Goal: Navigation & Orientation: Understand site structure

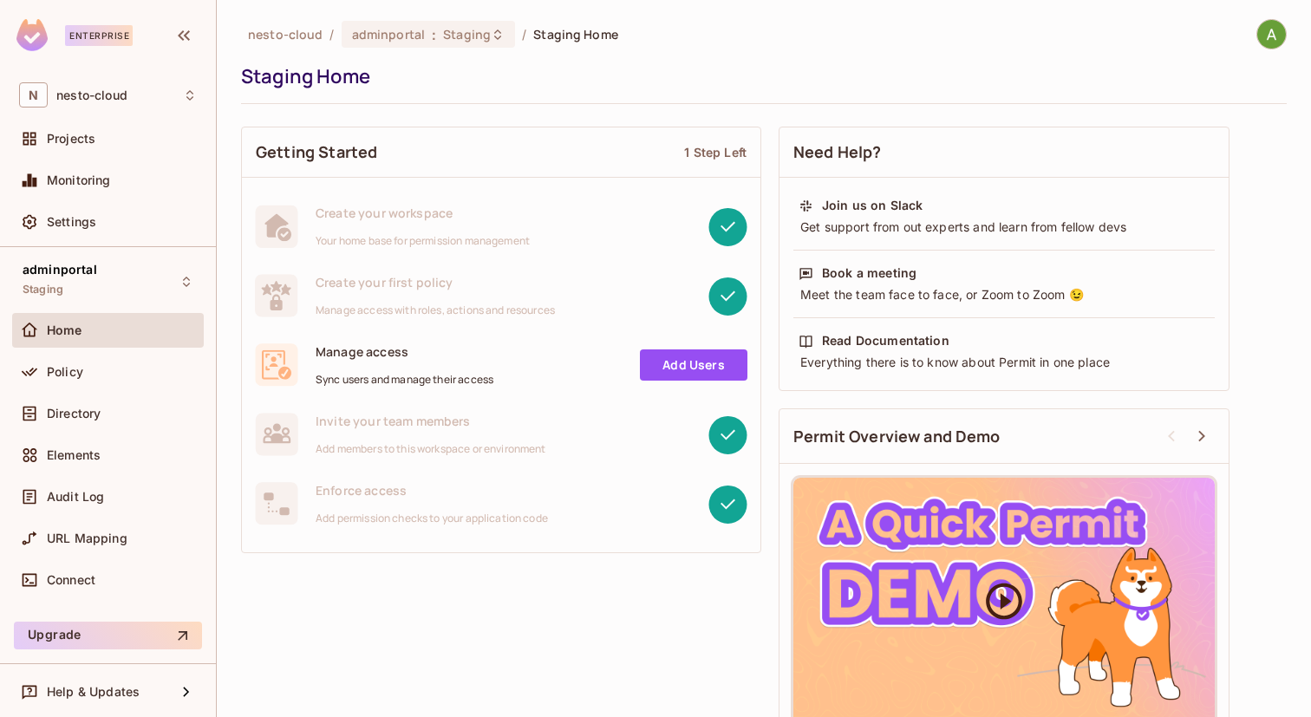
click at [1007, 602] on icon at bounding box center [1004, 601] width 36 height 36
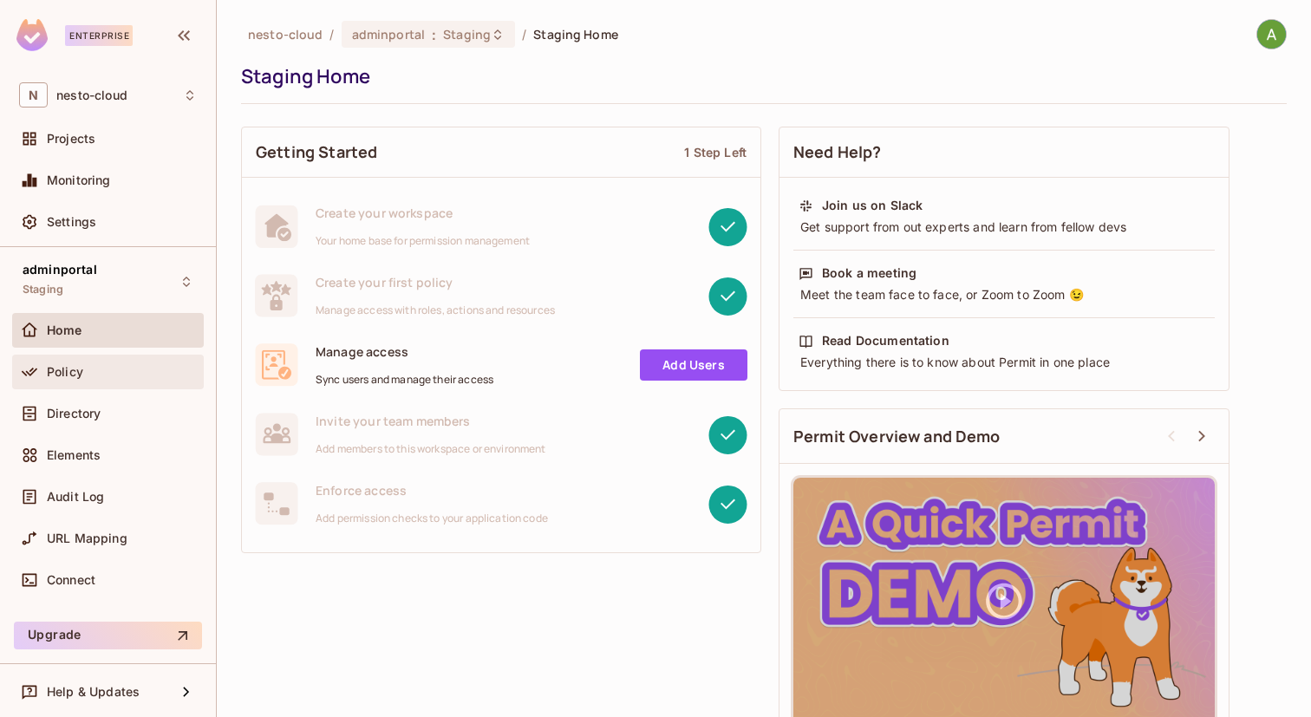
click at [65, 377] on span "Policy" at bounding box center [65, 372] width 36 height 14
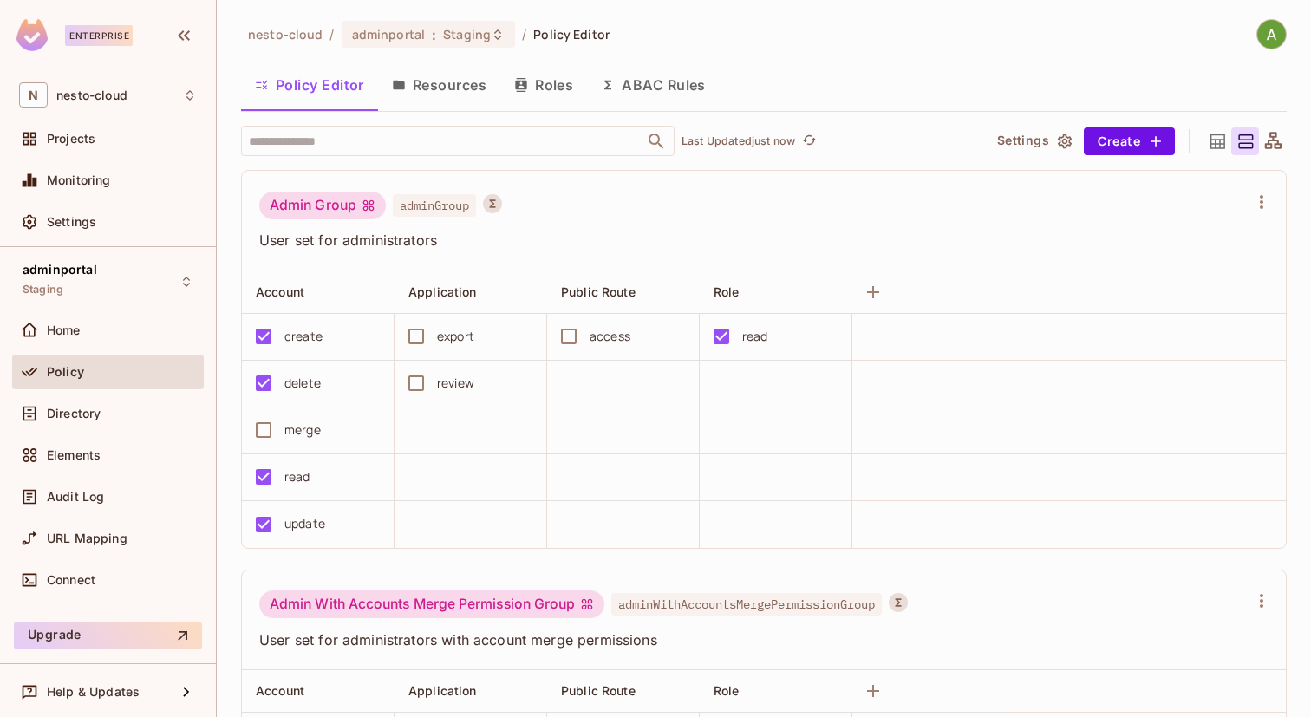
click at [541, 91] on button "Roles" at bounding box center [543, 84] width 87 height 43
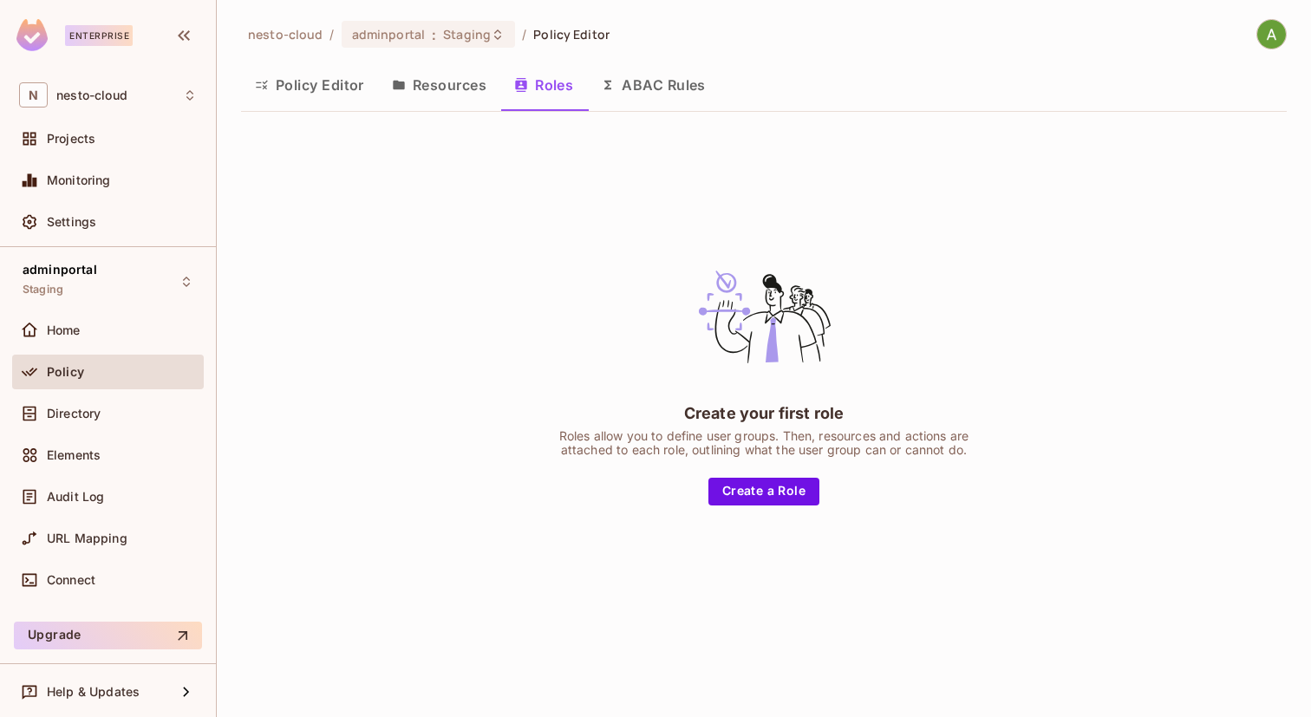
click at [448, 99] on button "Resources" at bounding box center [439, 84] width 122 height 43
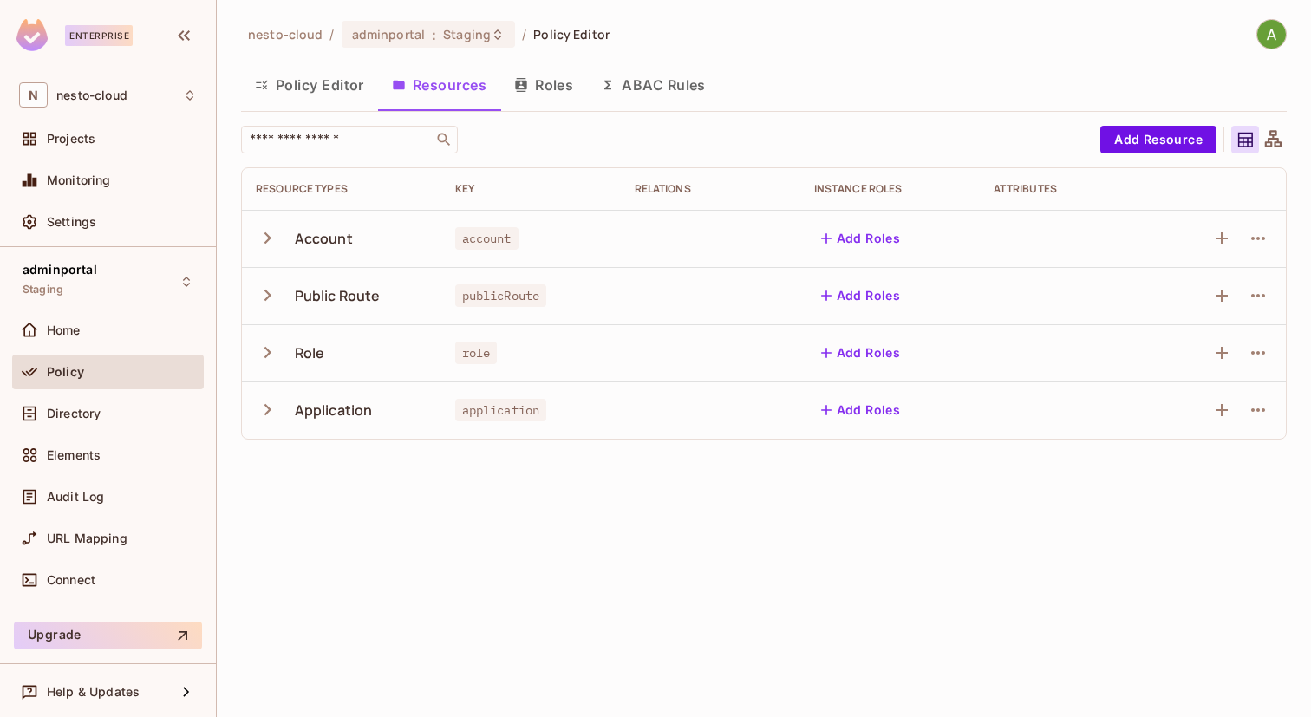
click at [265, 239] on icon "button" at bounding box center [267, 237] width 23 height 23
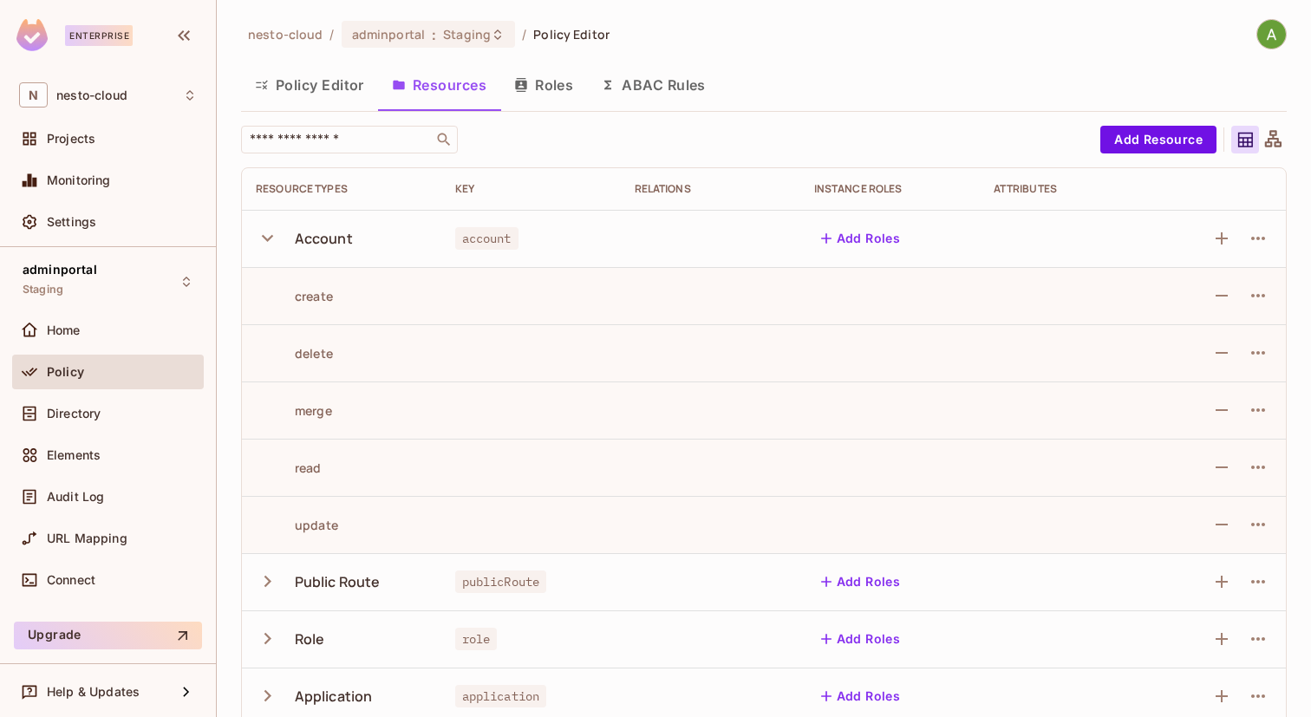
click at [265, 239] on icon "button" at bounding box center [267, 238] width 11 height 7
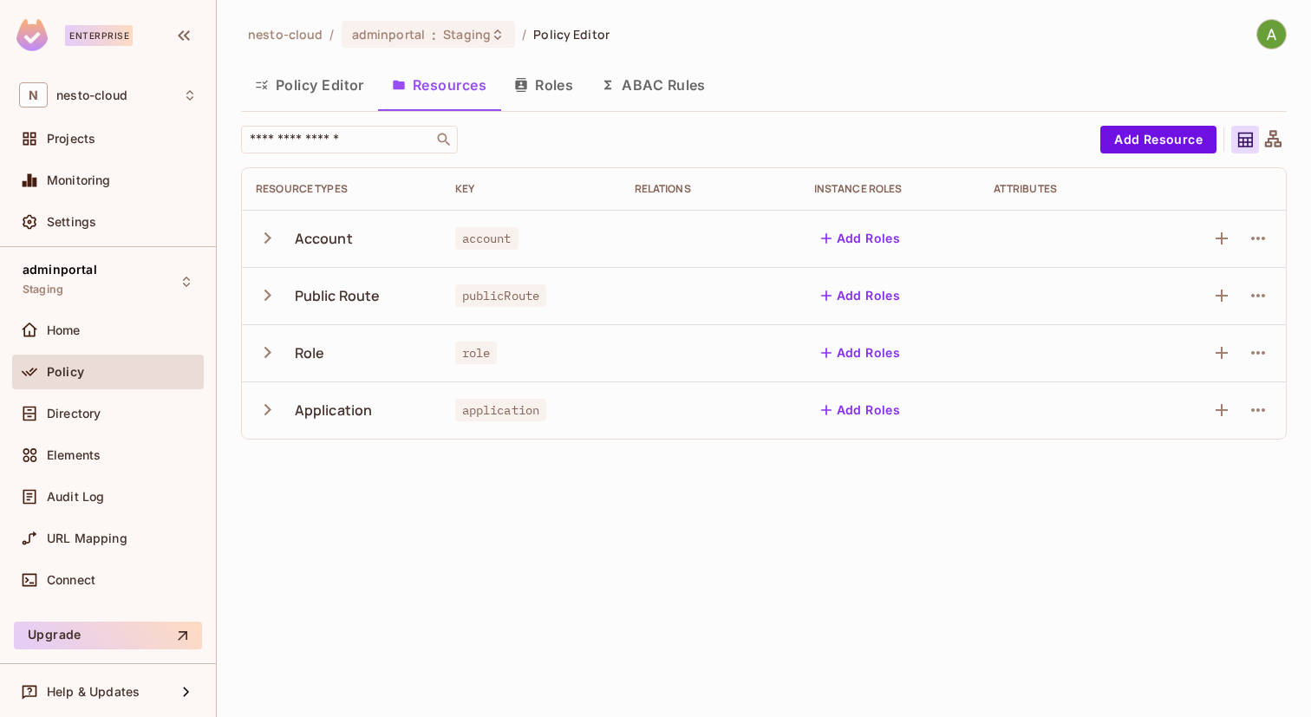
click at [273, 408] on icon "button" at bounding box center [267, 409] width 23 height 23
click at [264, 404] on icon "button" at bounding box center [267, 409] width 23 height 23
click at [557, 41] on span "Policy Editor" at bounding box center [571, 34] width 76 height 16
click at [340, 84] on button "Policy Editor" at bounding box center [309, 84] width 137 height 43
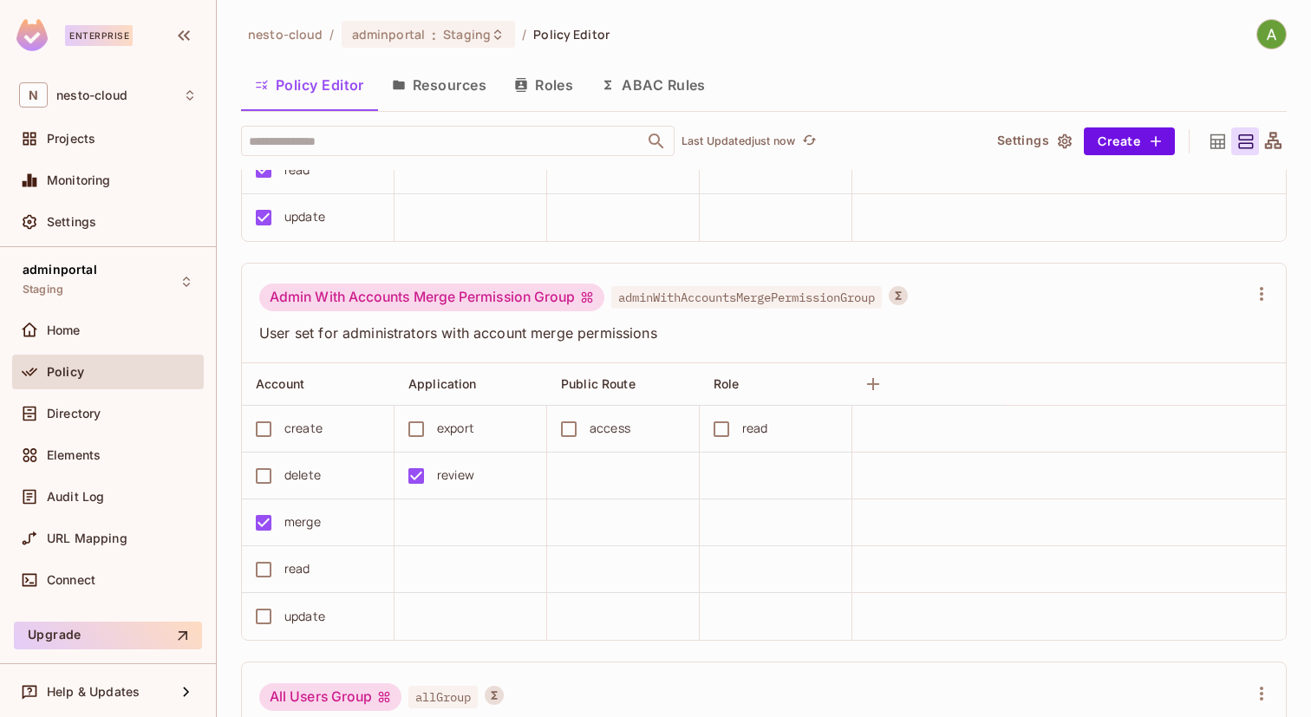
scroll to position [318, 0]
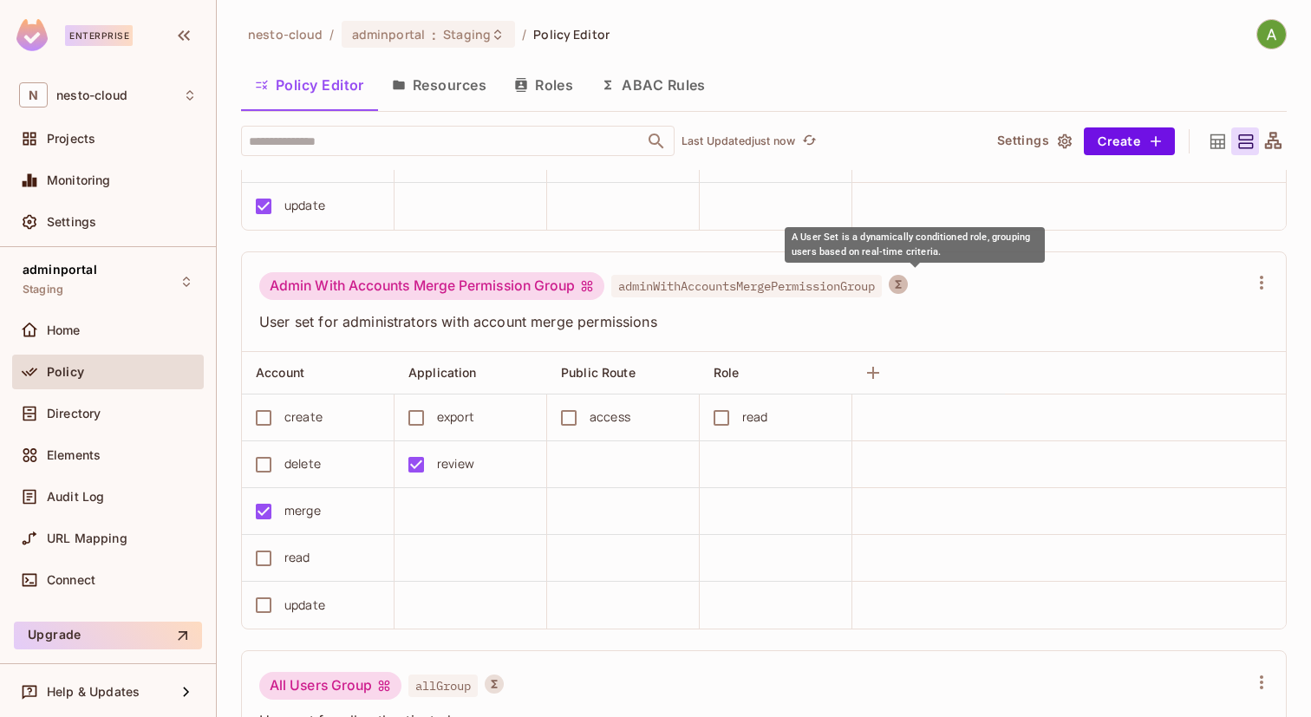
click at [904, 283] on icon "A User Set is a dynamically conditioned role, grouping users based on real-time…" at bounding box center [898, 284] width 12 height 12
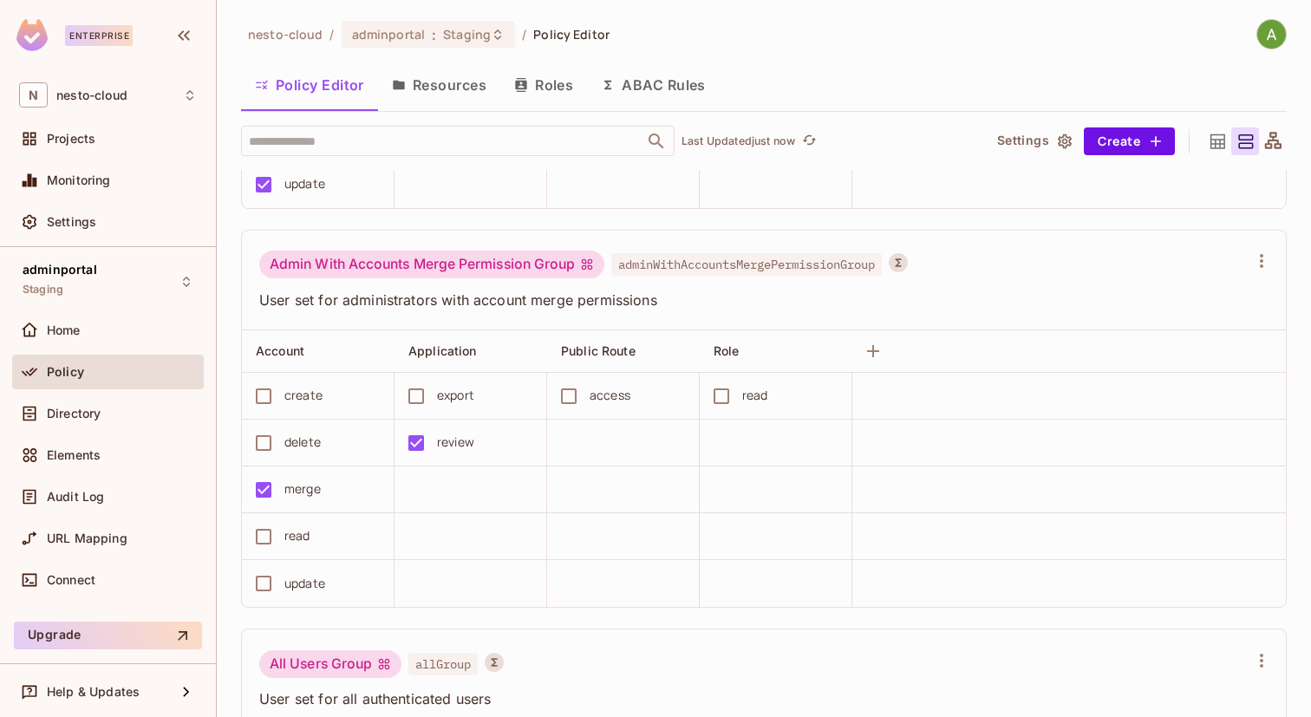
scroll to position [541, 0]
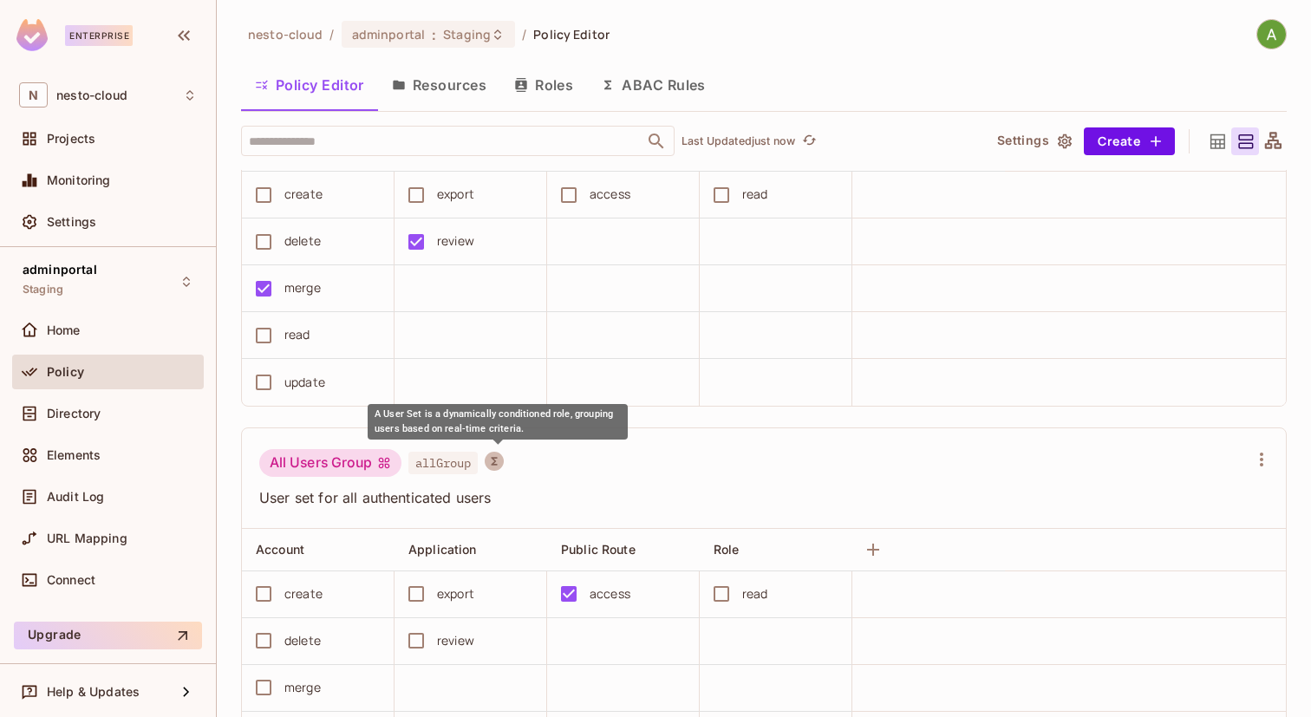
click at [496, 460] on icon "A User Set is a dynamically conditioned role, grouping users based on real-time…" at bounding box center [494, 461] width 12 height 12
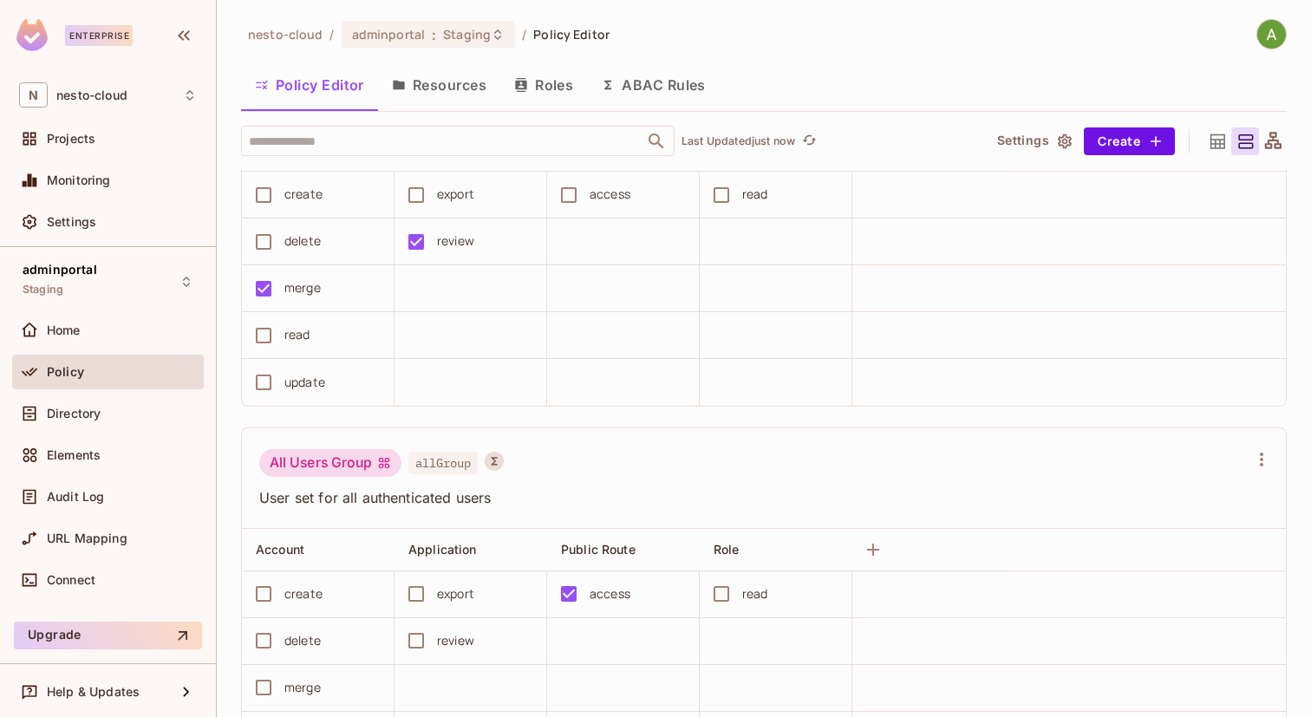
click at [458, 458] on span "allGroup" at bounding box center [442, 463] width 69 height 23
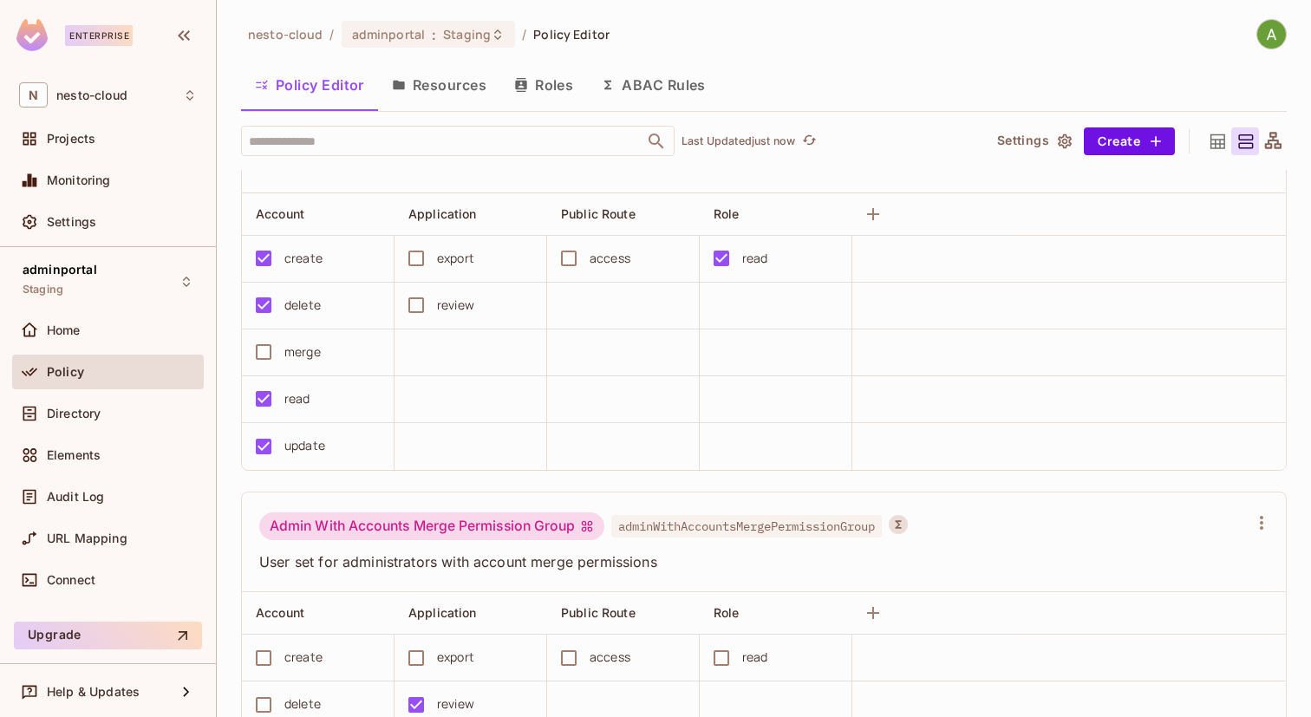
scroll to position [0, 0]
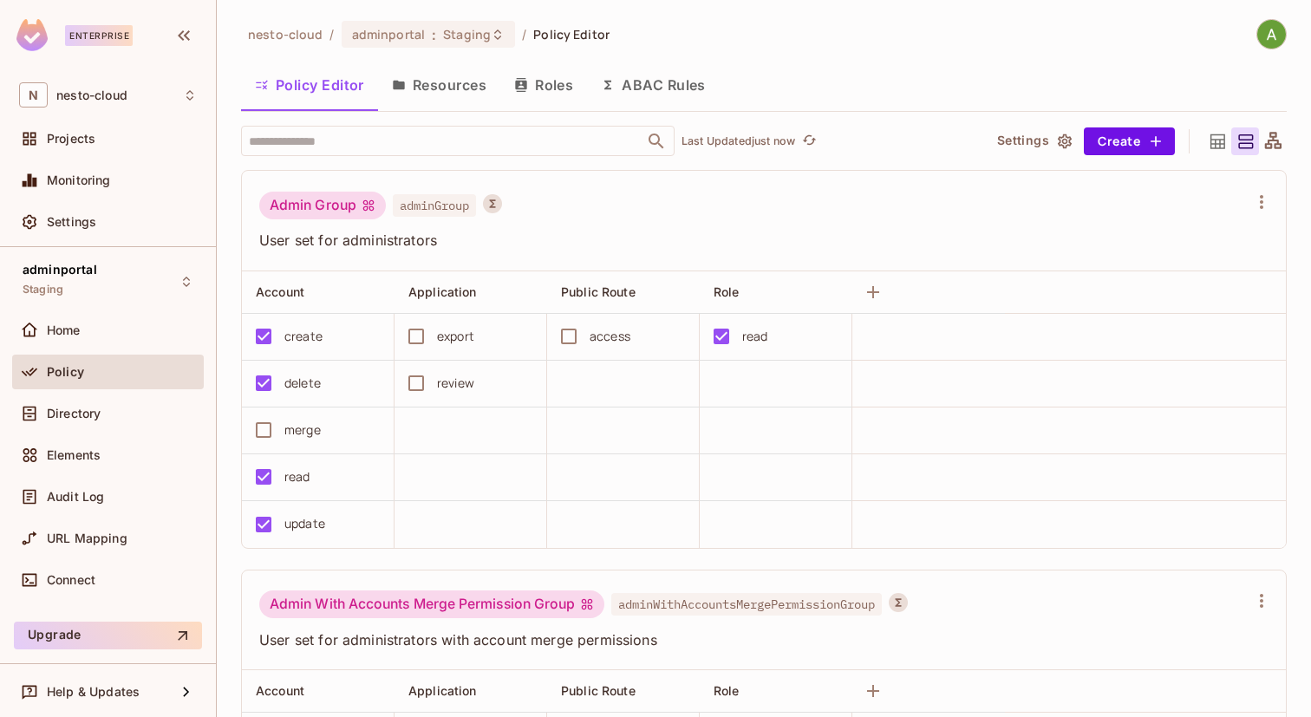
click at [1008, 141] on button "Settings" at bounding box center [1033, 141] width 87 height 28
click at [1011, 144] on button "Settings" at bounding box center [1033, 141] width 87 height 28
click at [88, 446] on div "Elements" at bounding box center [108, 455] width 178 height 21
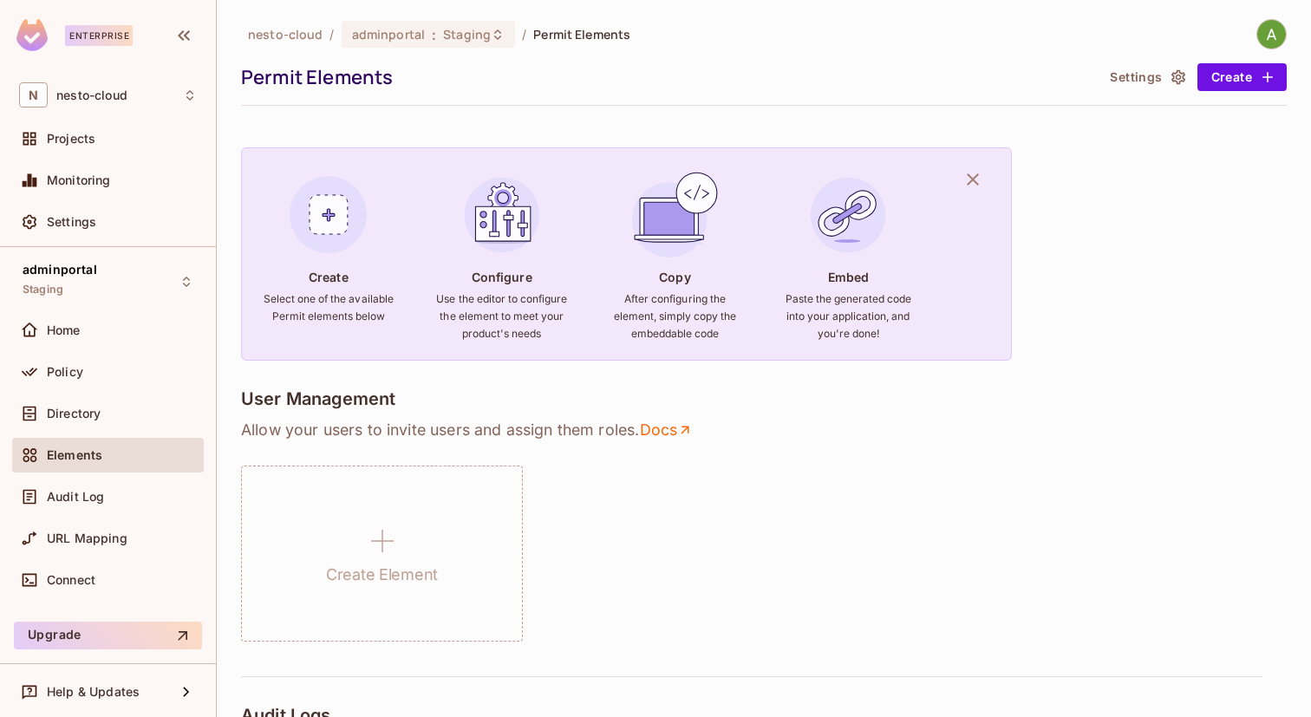
scroll to position [10, 0]
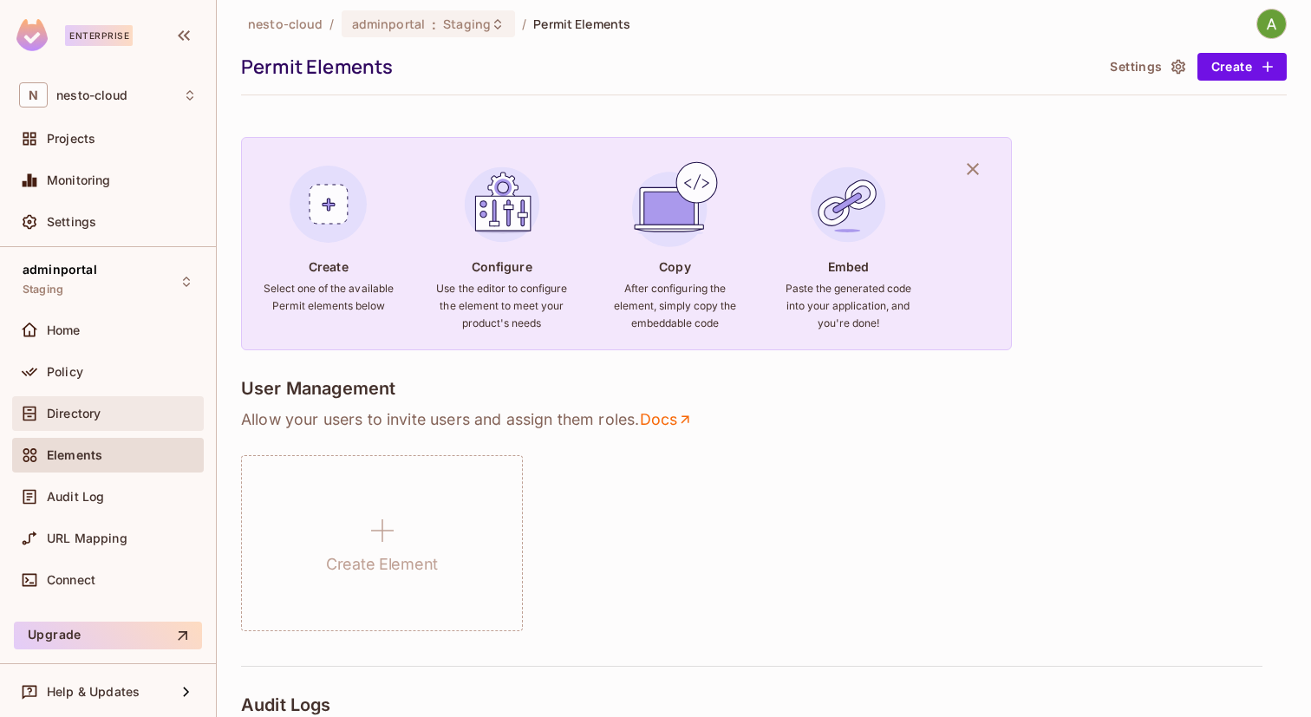
click at [80, 408] on span "Directory" at bounding box center [74, 414] width 54 height 14
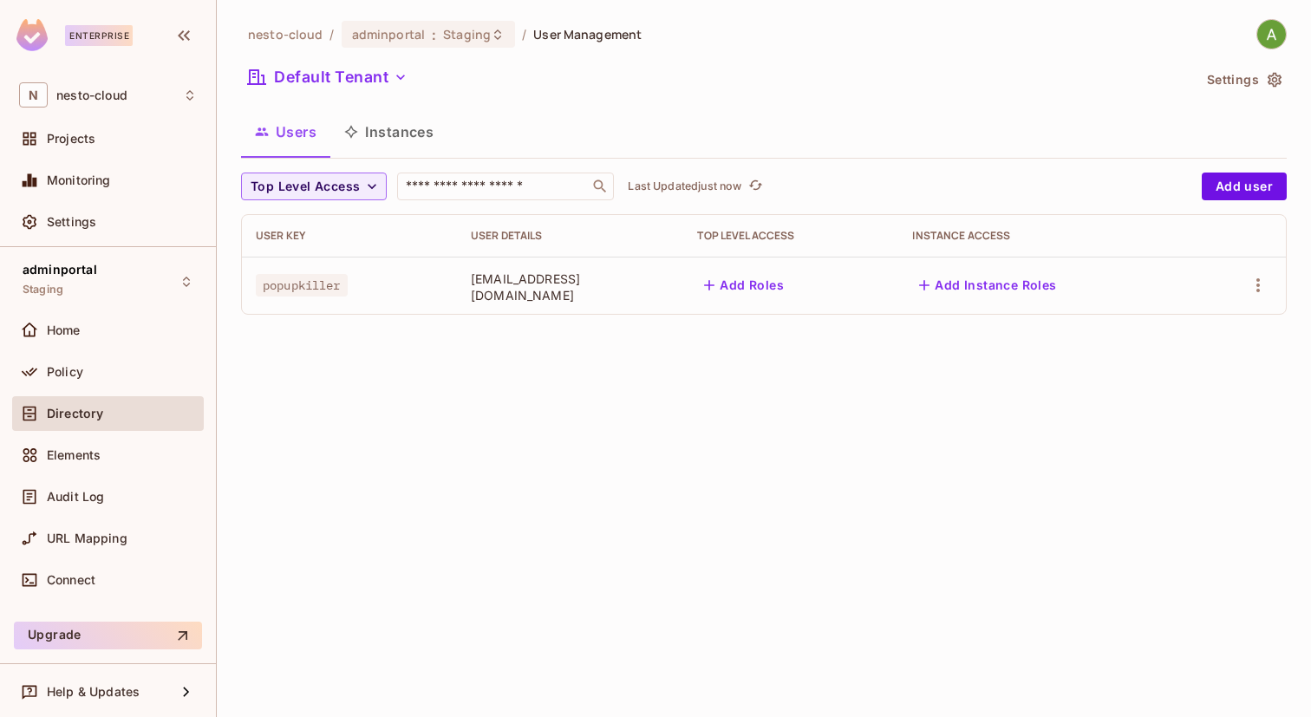
click at [734, 339] on div "nesto-cloud / adminportal : Staging / User Management Default Tenant Settings U…" at bounding box center [764, 358] width 1094 height 717
click at [382, 79] on button "Default Tenant" at bounding box center [327, 77] width 173 height 28
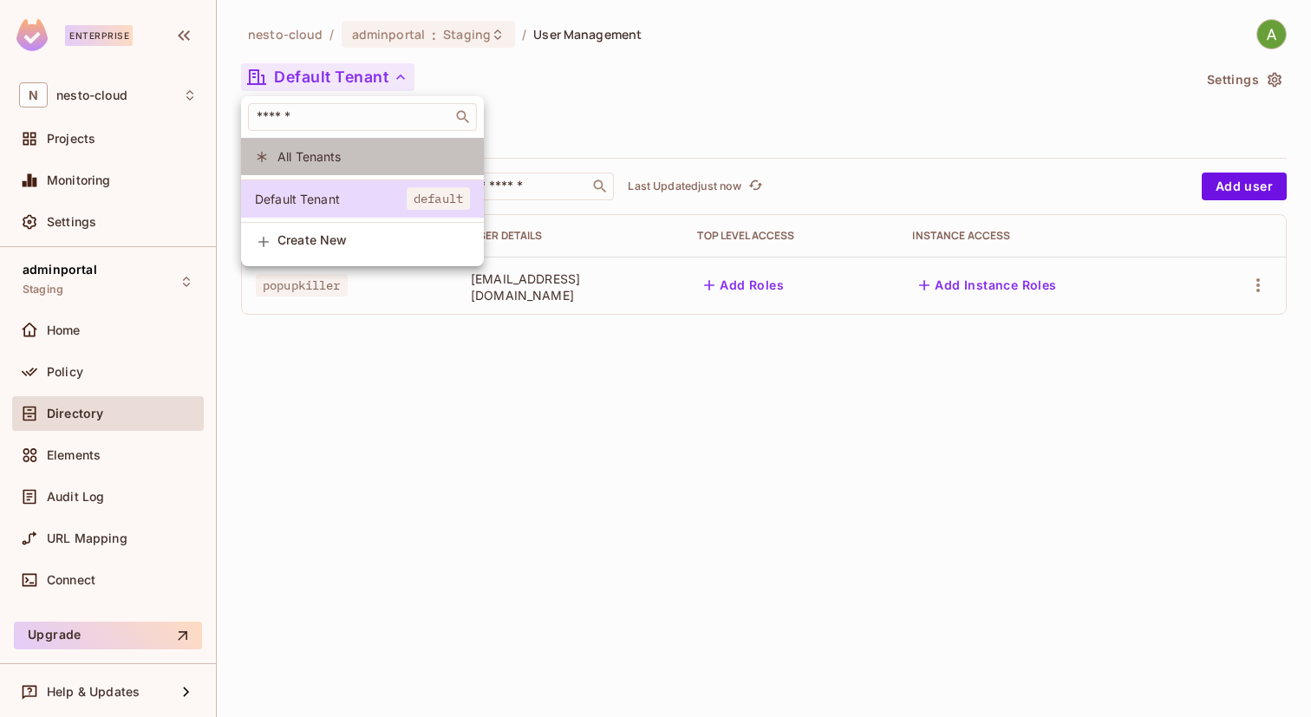
click at [320, 157] on span "All Tenants" at bounding box center [373, 156] width 193 height 16
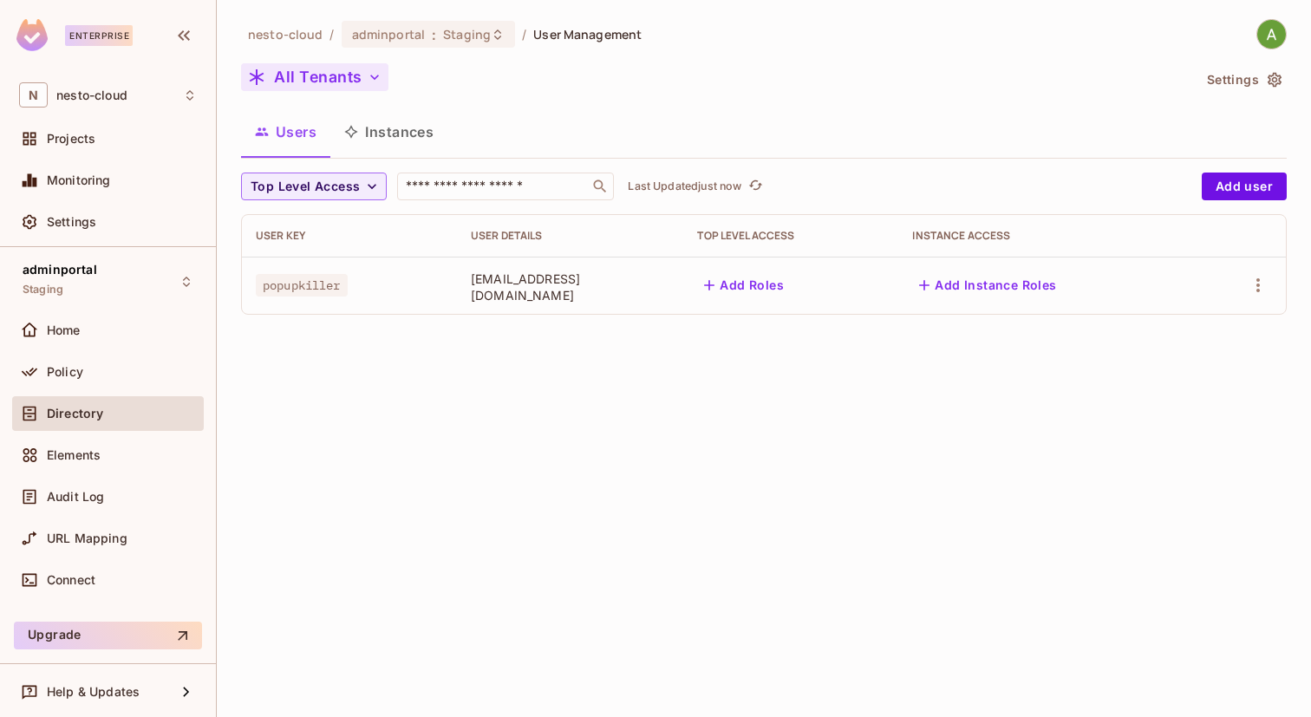
click at [330, 79] on button "All Tenants" at bounding box center [314, 77] width 147 height 28
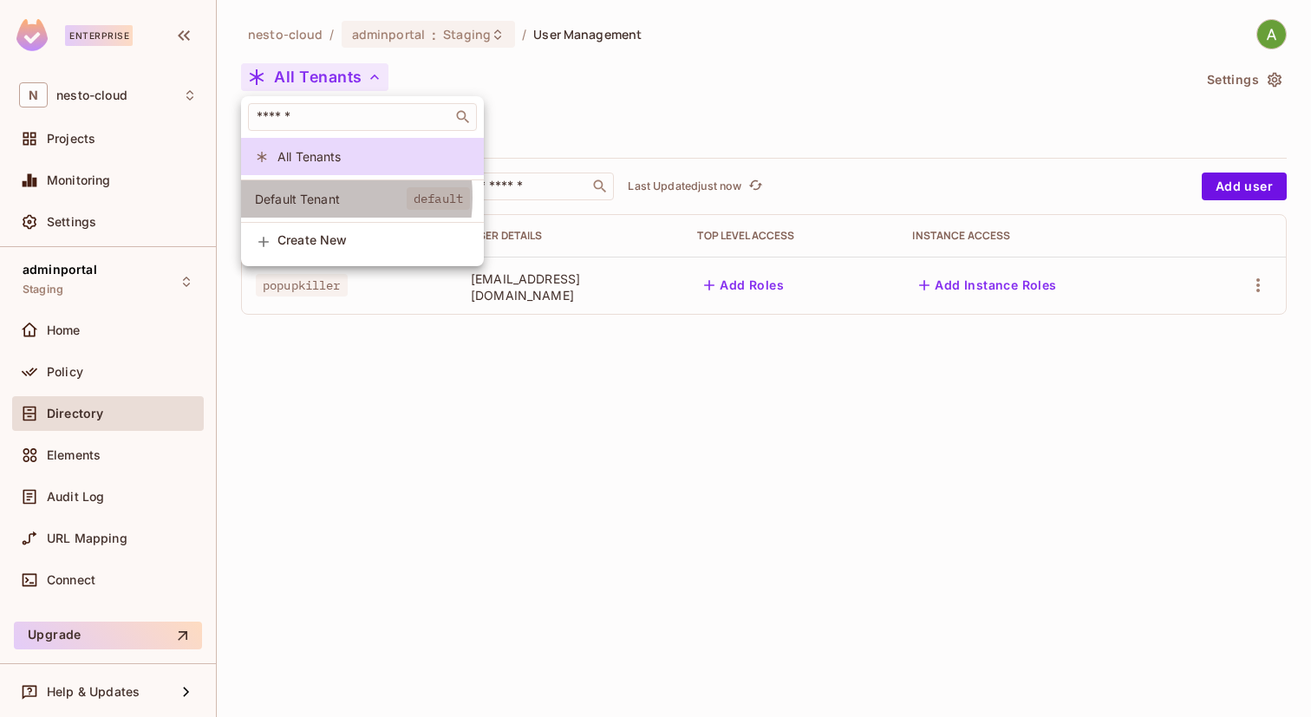
click at [301, 198] on span "Default Tenant" at bounding box center [331, 199] width 152 height 16
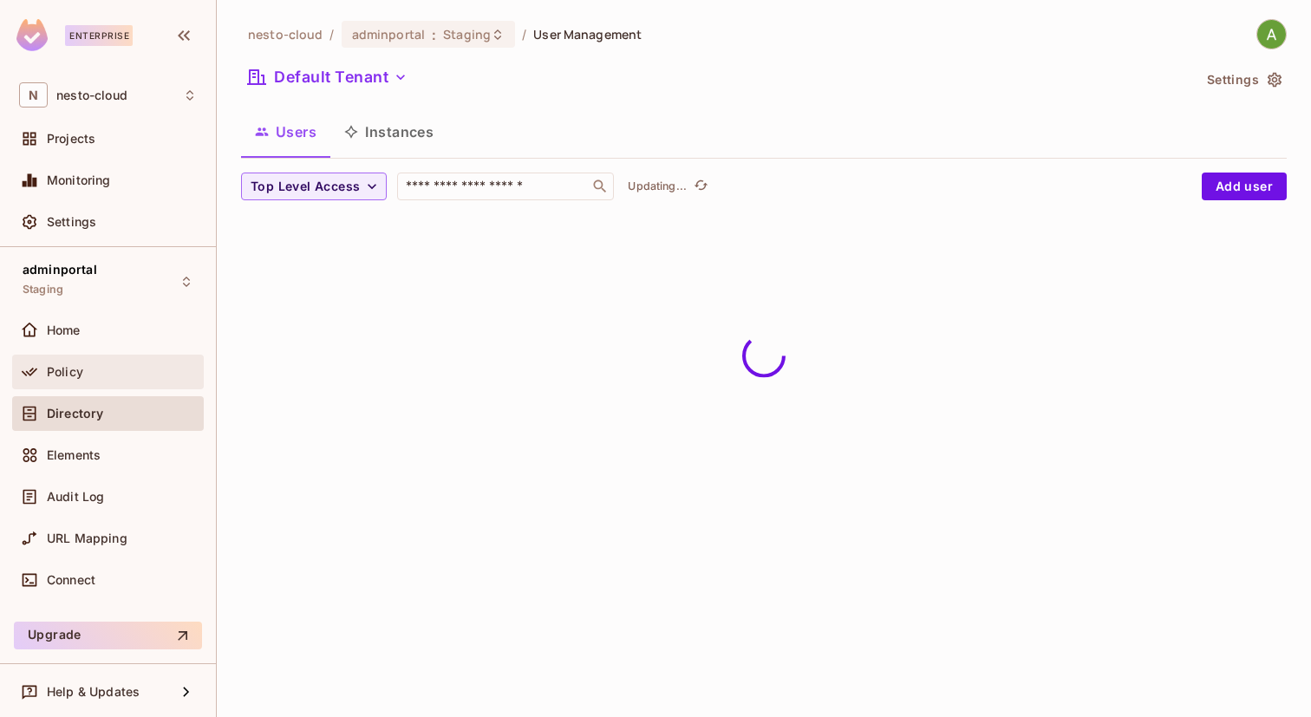
click at [95, 367] on div "Policy" at bounding box center [122, 372] width 150 height 14
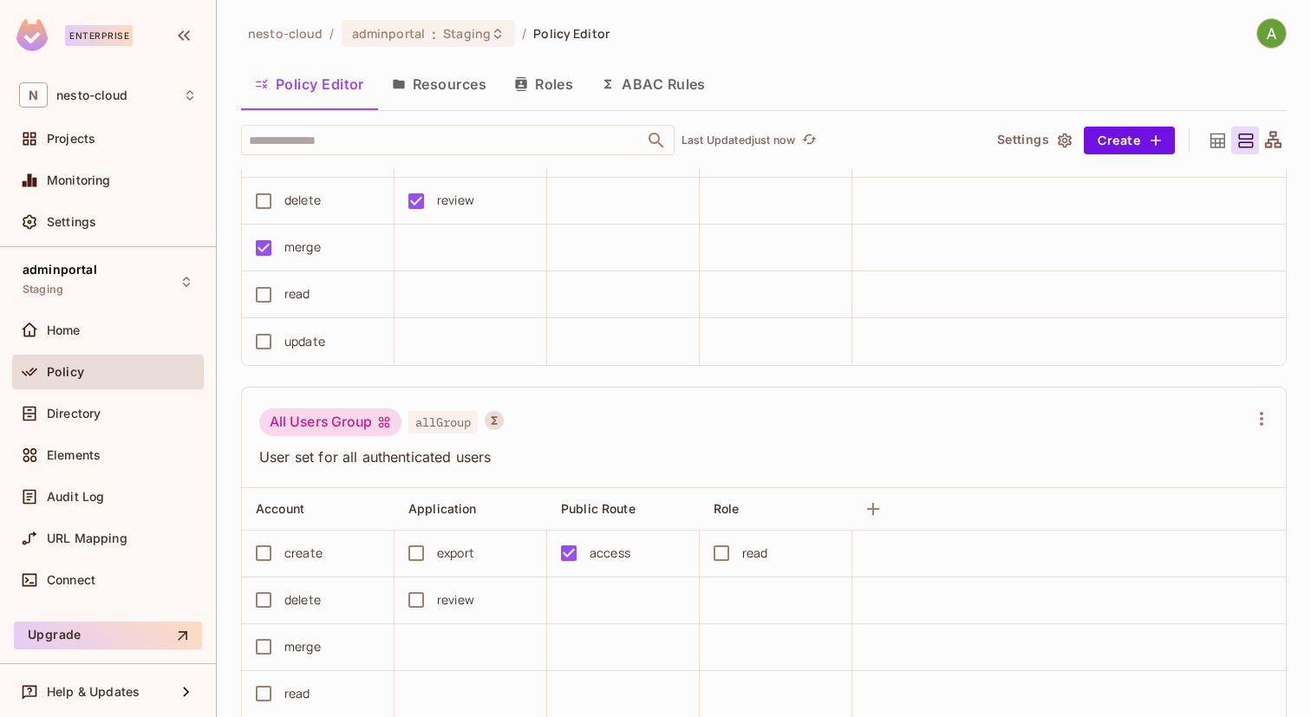
scroll to position [492, 0]
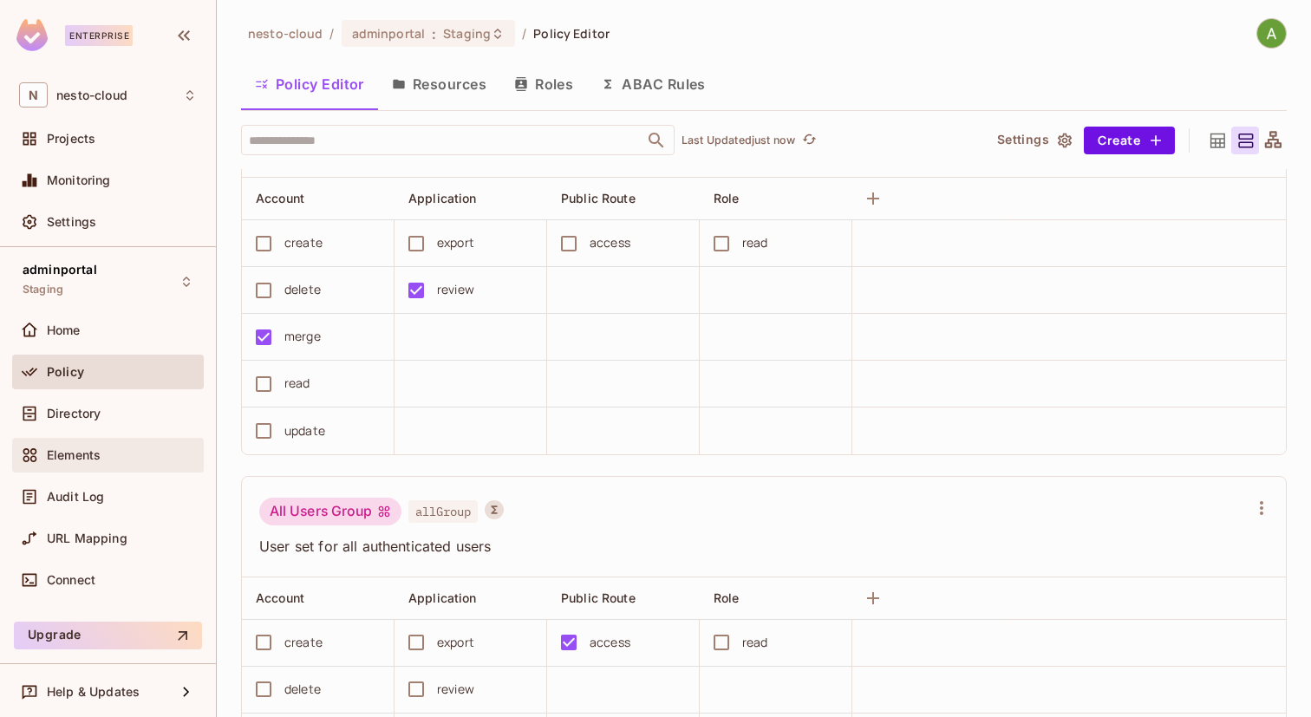
click at [95, 456] on span "Elements" at bounding box center [74, 455] width 54 height 14
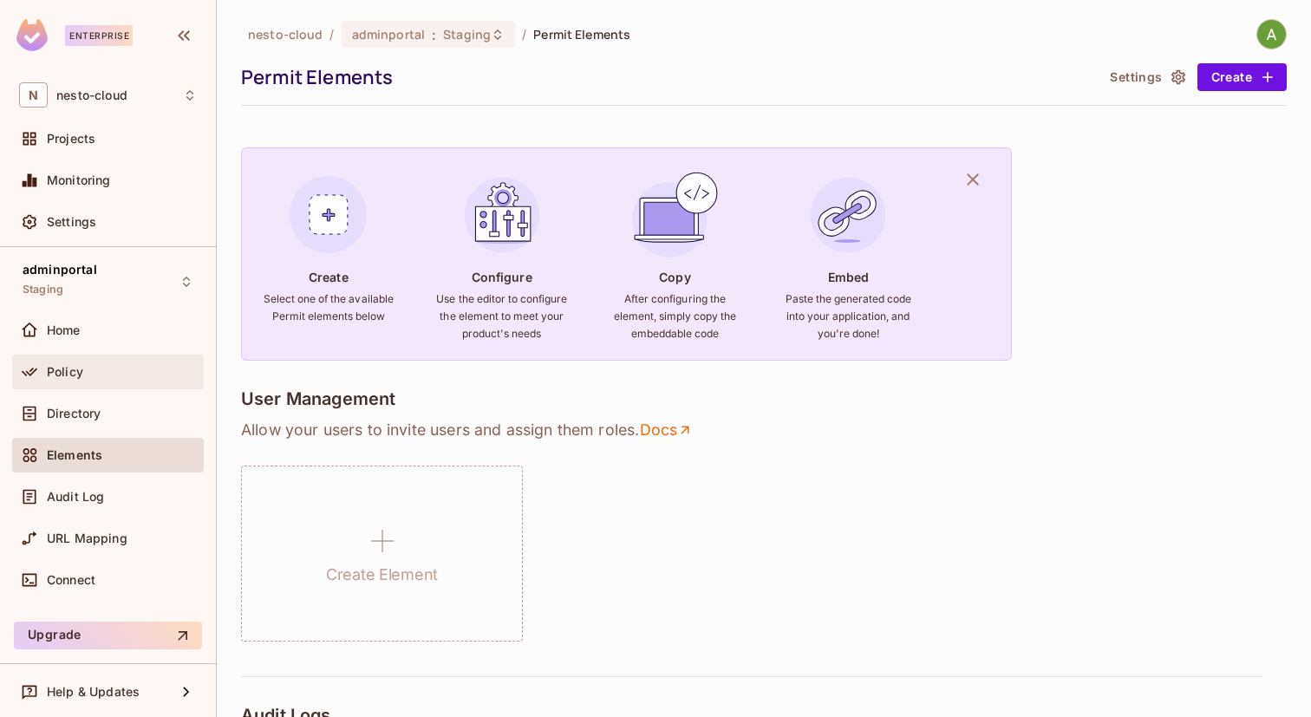
click at [62, 376] on span "Policy" at bounding box center [65, 372] width 36 height 14
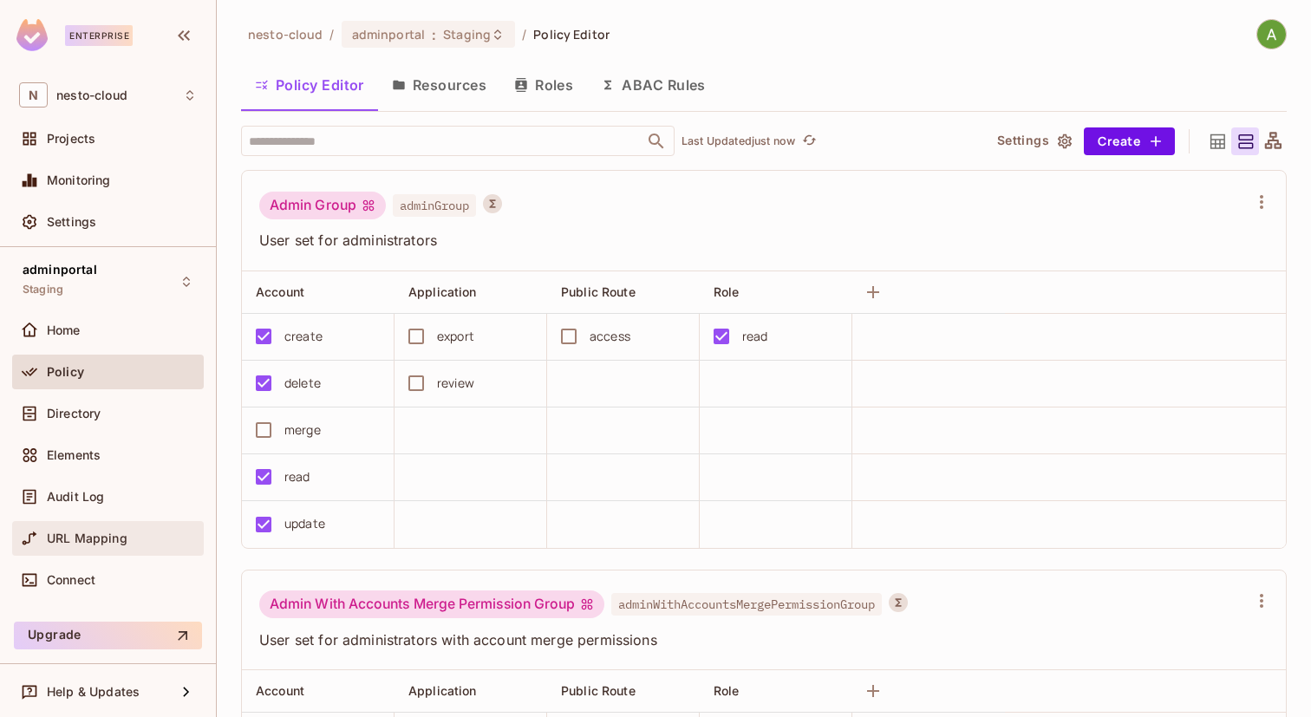
click at [66, 523] on div "URL Mapping" at bounding box center [108, 538] width 192 height 35
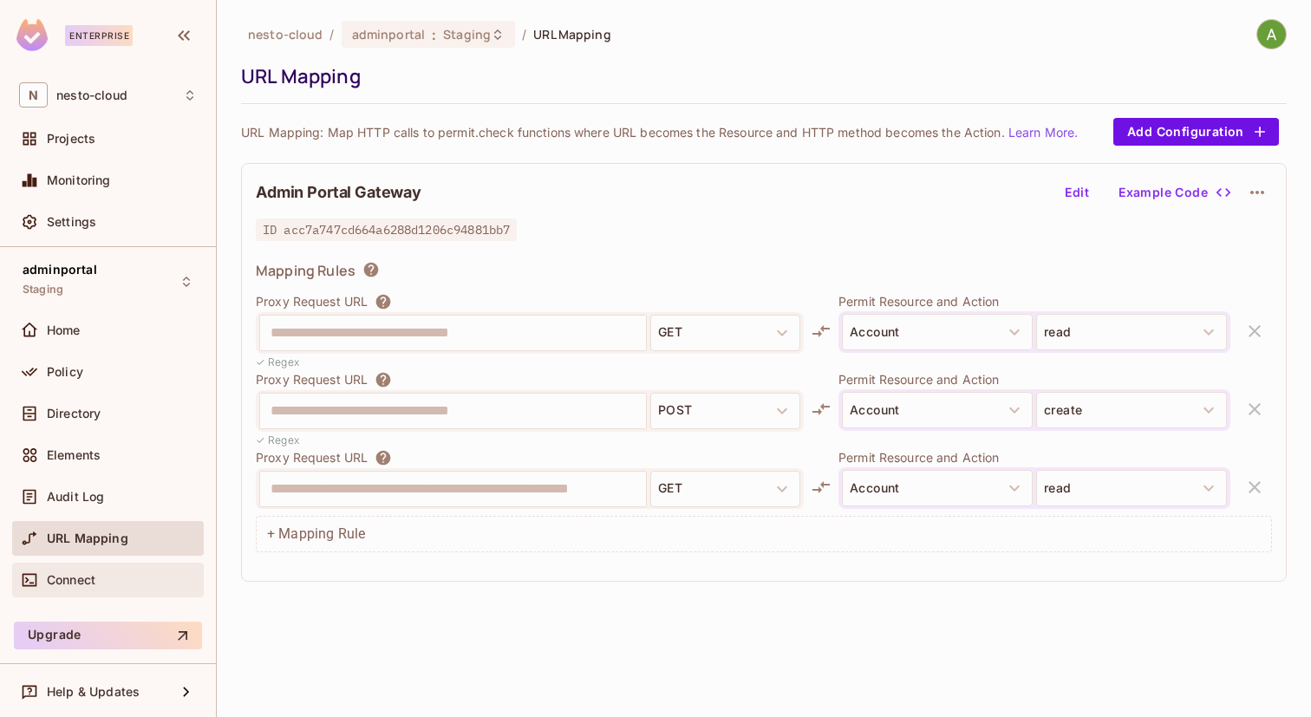
click at [55, 582] on span "Connect" at bounding box center [71, 580] width 49 height 14
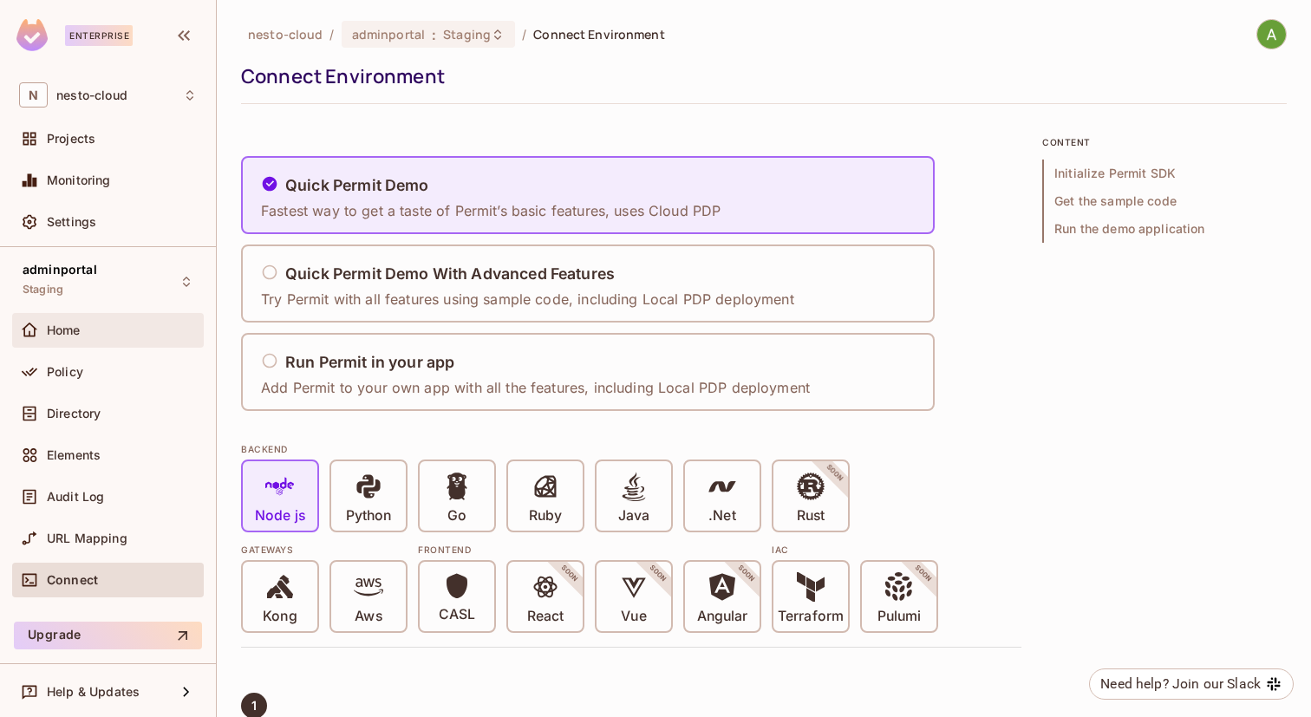
click at [81, 330] on span "Home" at bounding box center [64, 330] width 34 height 14
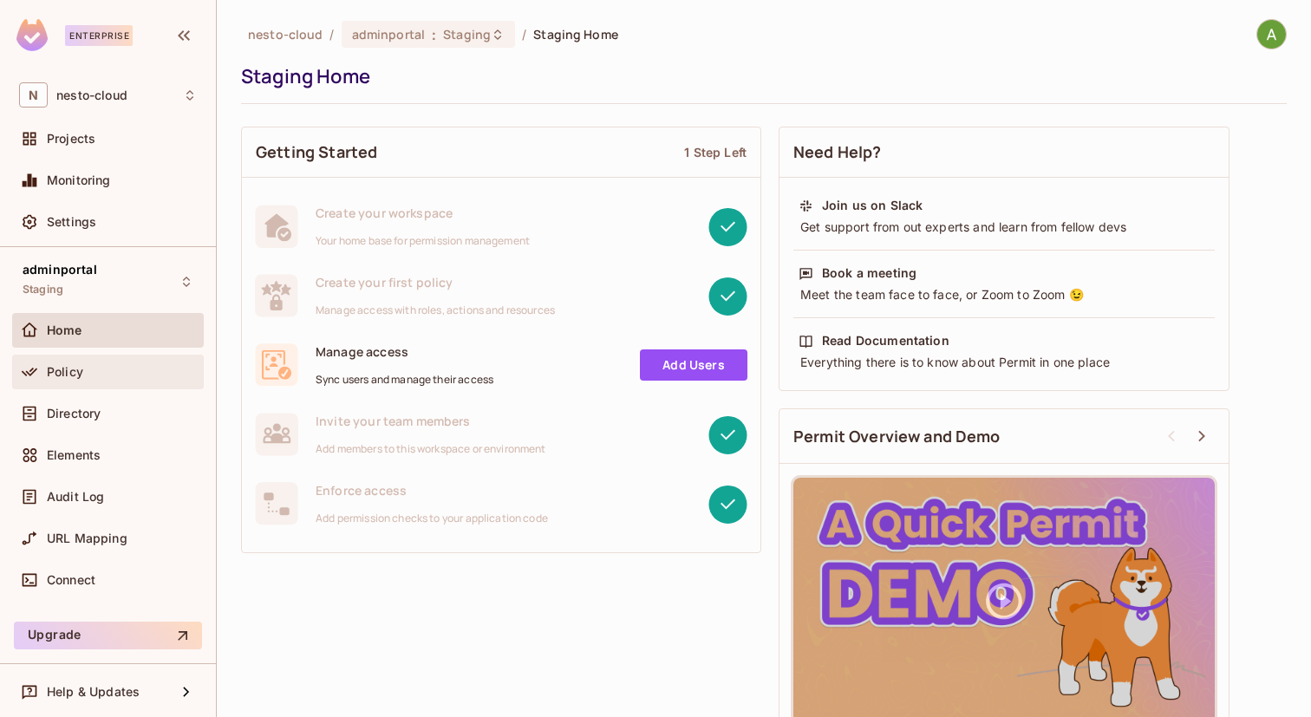
click at [109, 371] on div "Policy" at bounding box center [122, 372] width 150 height 14
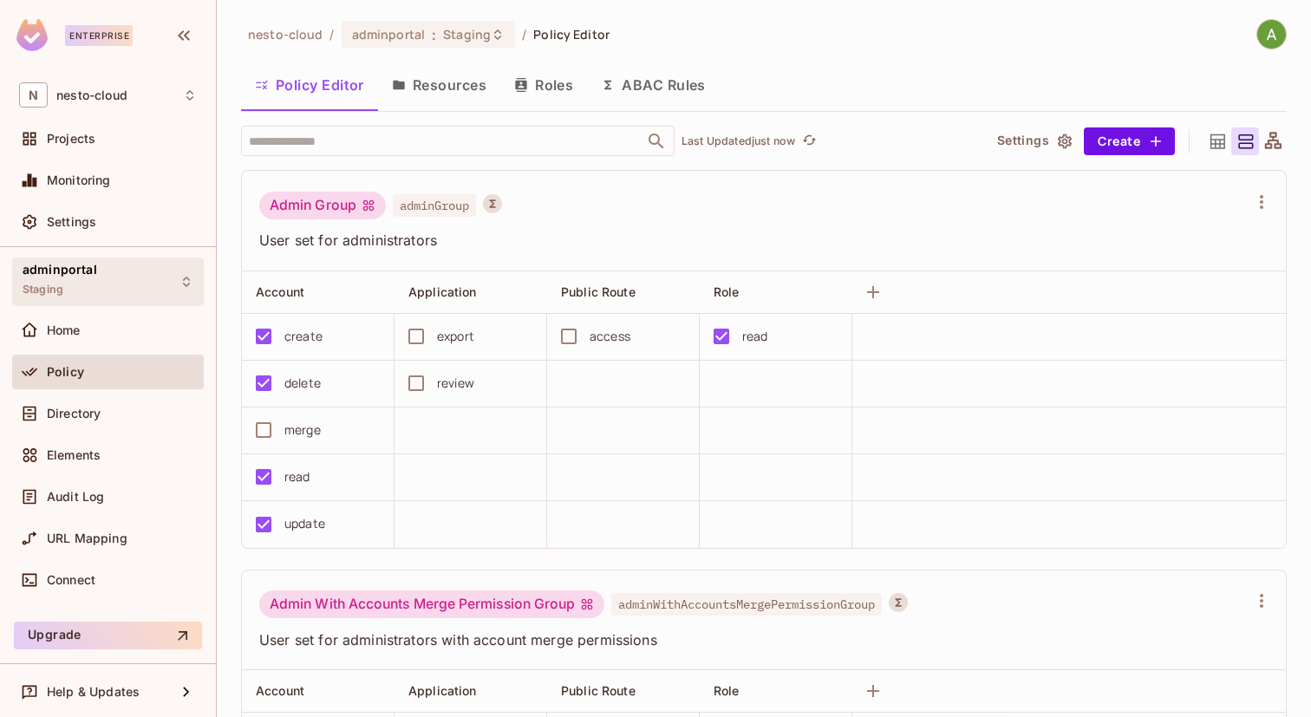
click at [128, 285] on div "adminportal Staging" at bounding box center [108, 282] width 192 height 48
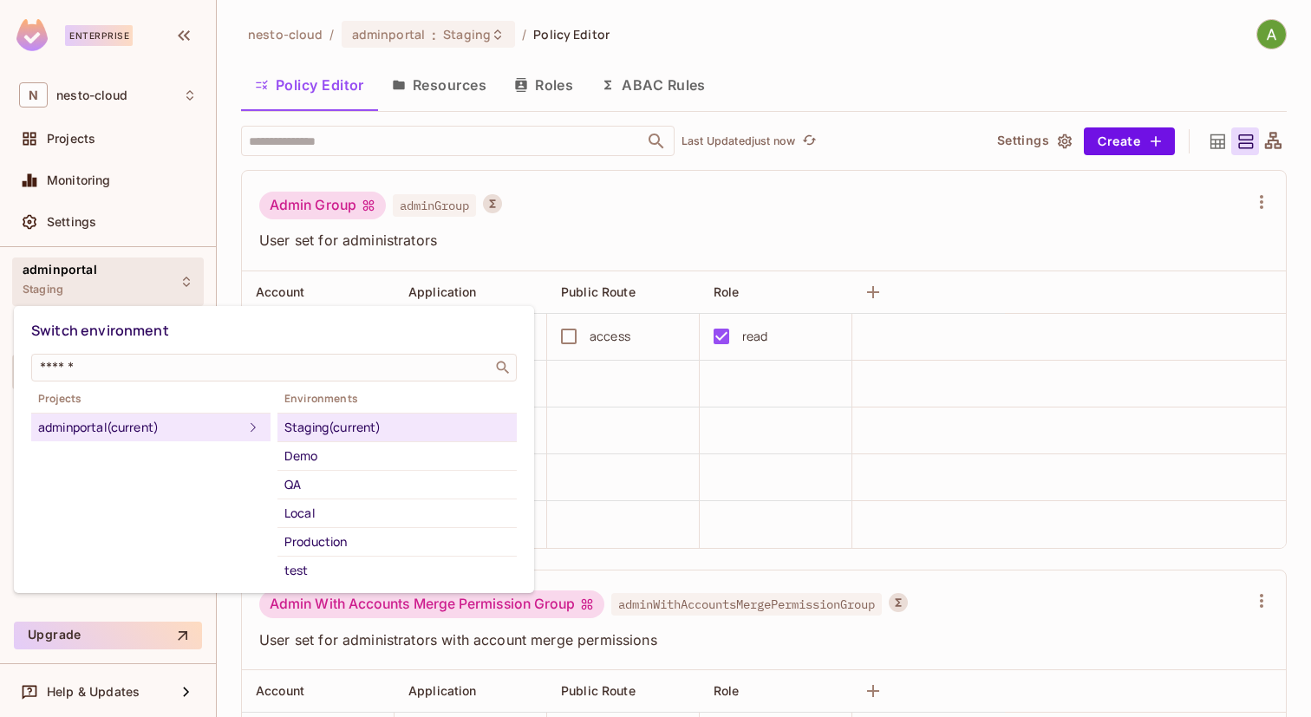
click at [101, 450] on div "Projects adminportal (current) Environments Staging (current) Demo QA Local Pro…" at bounding box center [274, 486] width 486 height 196
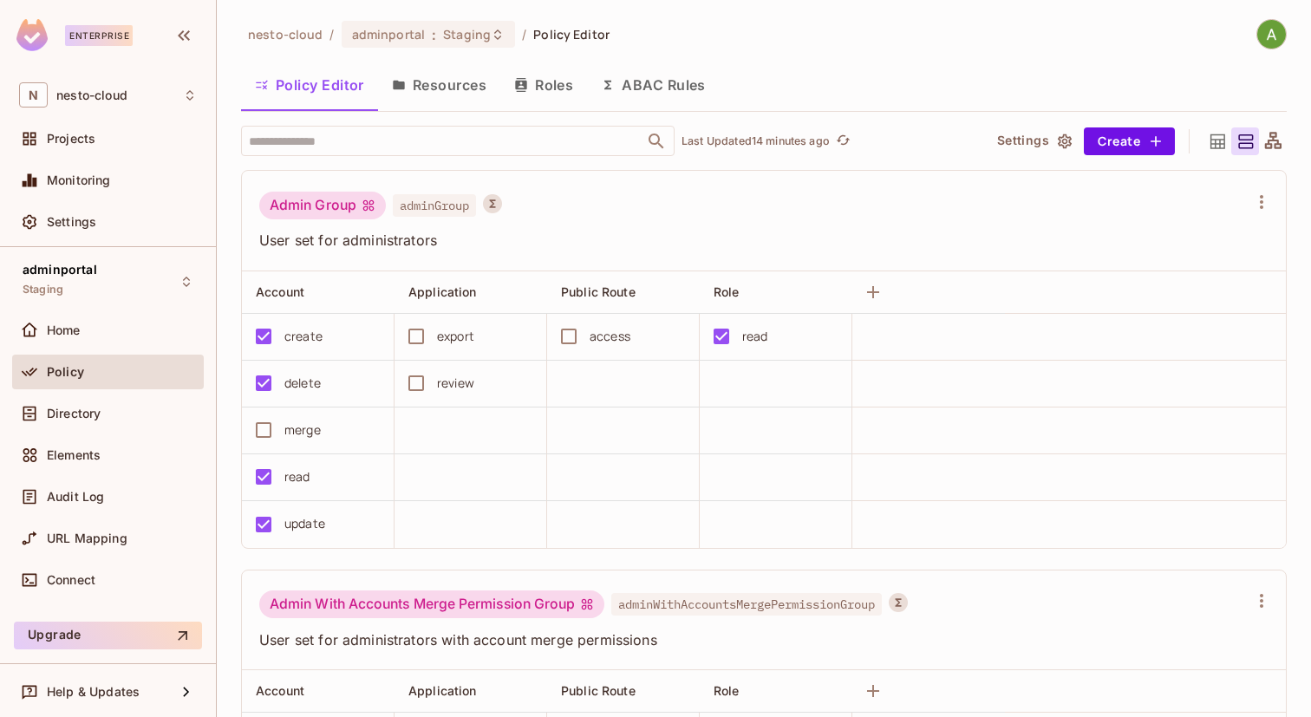
scroll to position [11, 0]
